Goal: Browse casually

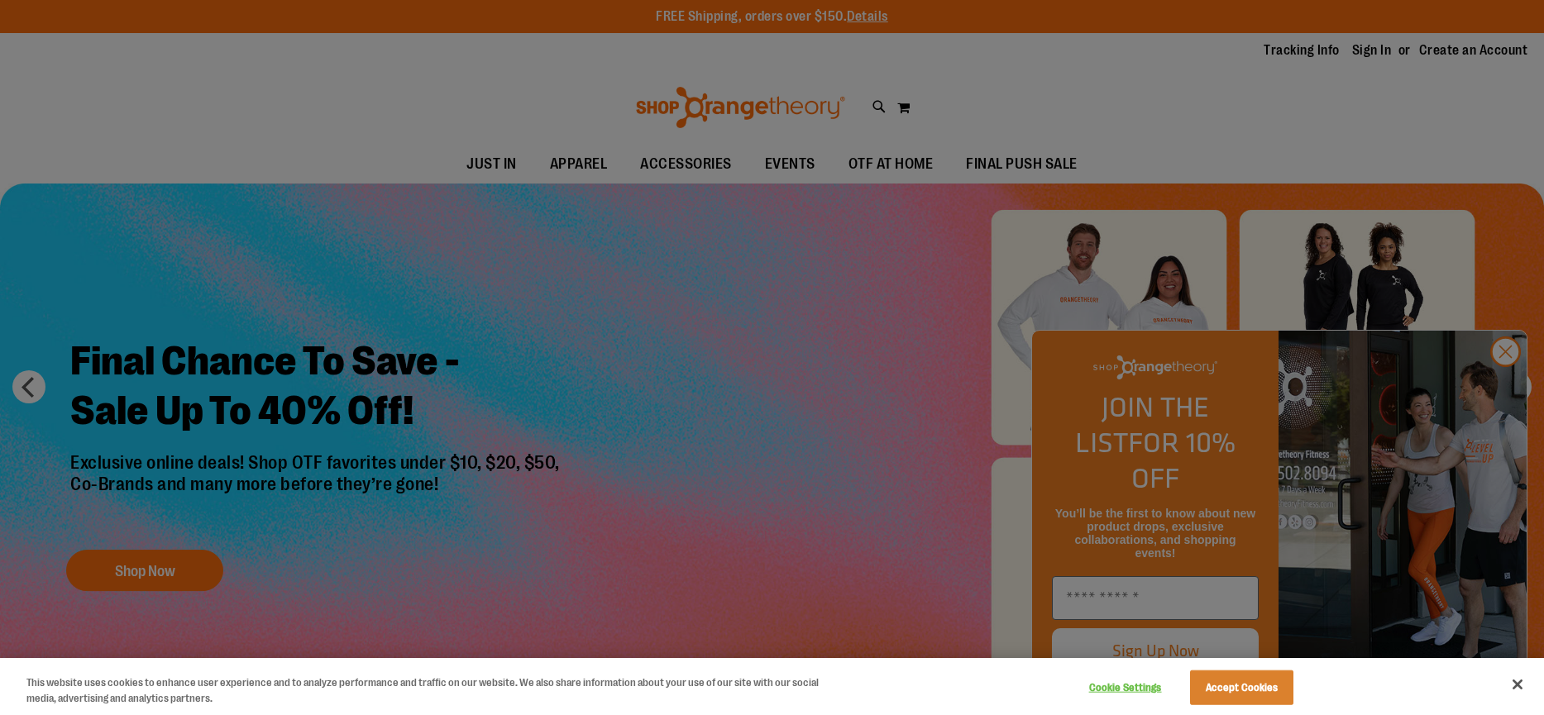
click at [1503, 387] on div at bounding box center [772, 357] width 1544 height 715
click at [1505, 385] on div at bounding box center [772, 357] width 1544 height 715
click at [1524, 686] on button "Close" at bounding box center [1517, 685] width 36 height 36
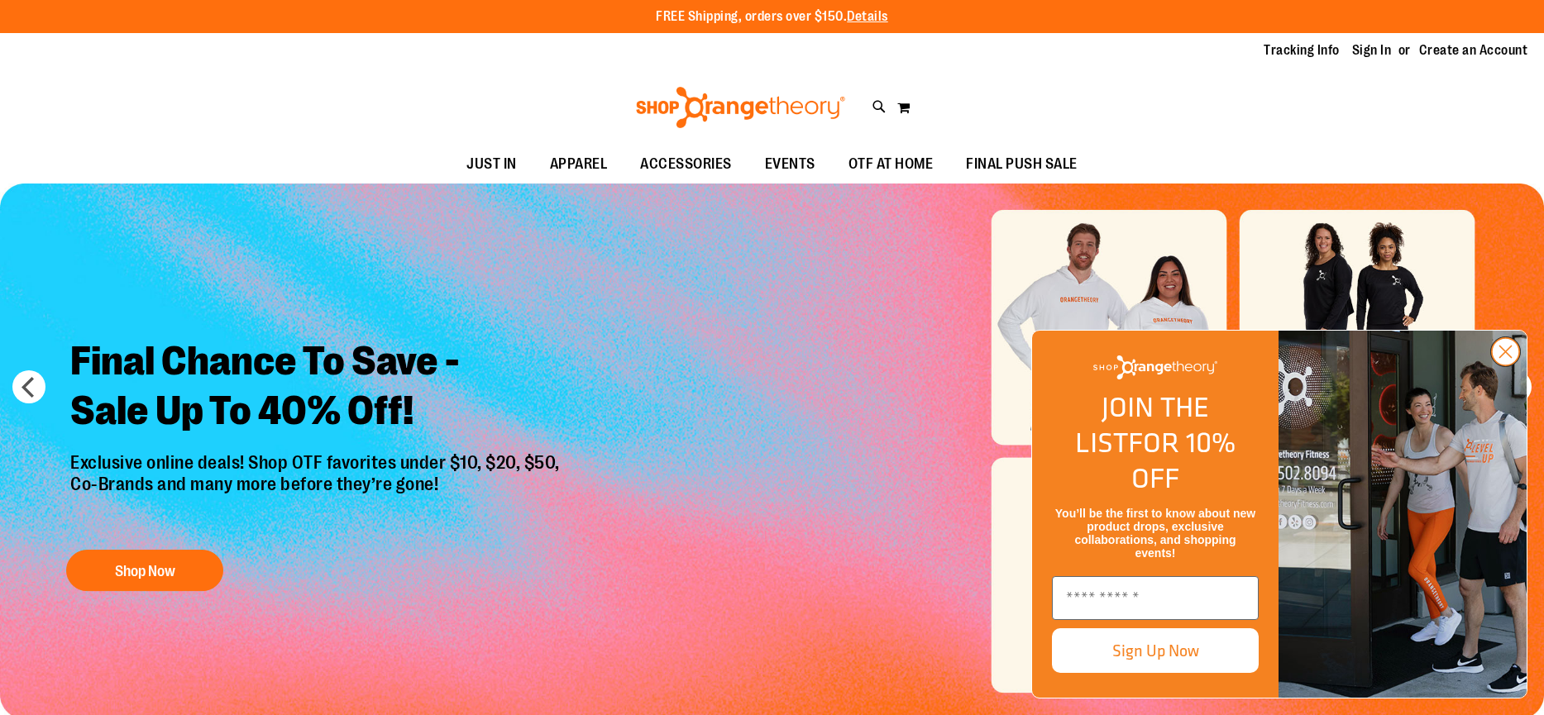
click at [1502, 366] on circle "Close dialog" at bounding box center [1505, 351] width 27 height 27
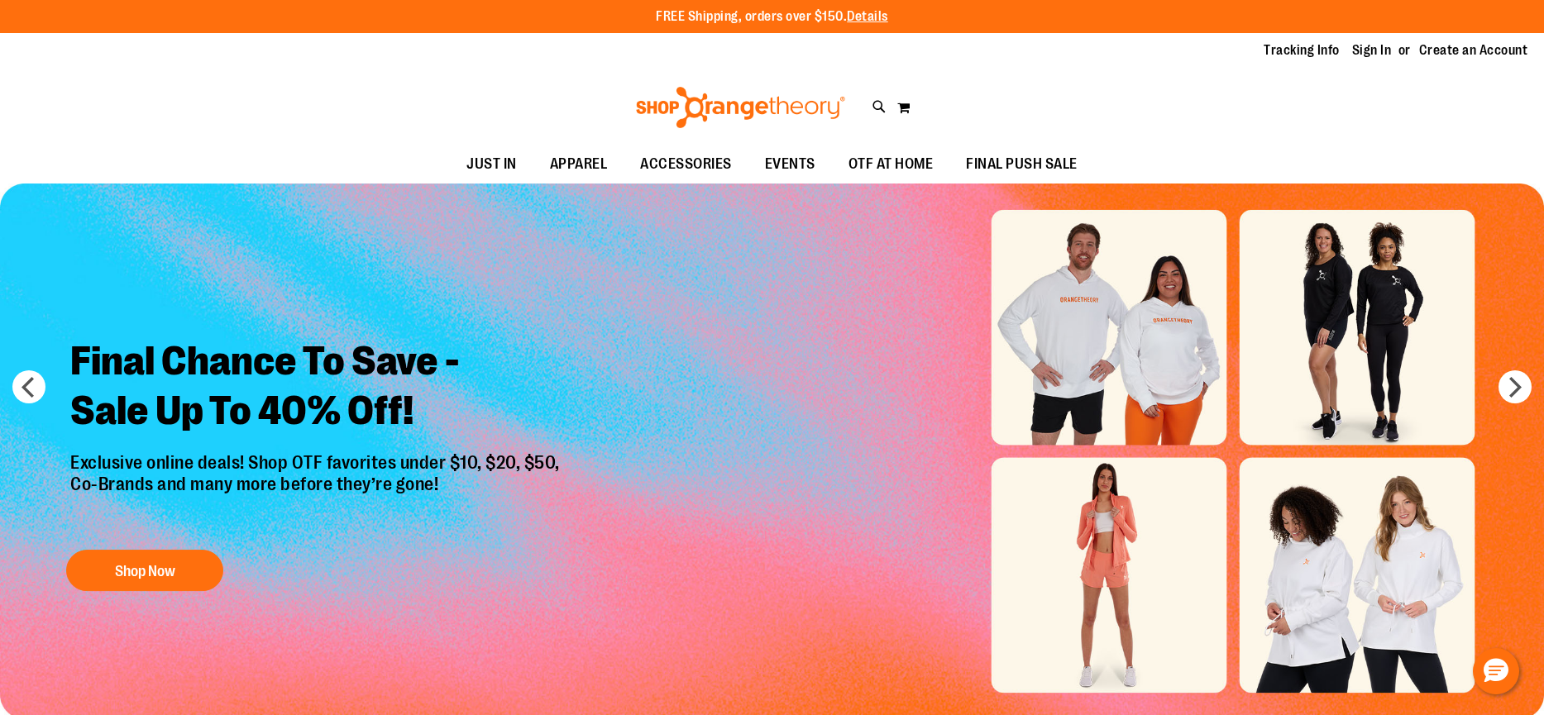
click at [700, 103] on img at bounding box center [740, 107] width 214 height 41
